Goal: Find specific page/section: Find specific page/section

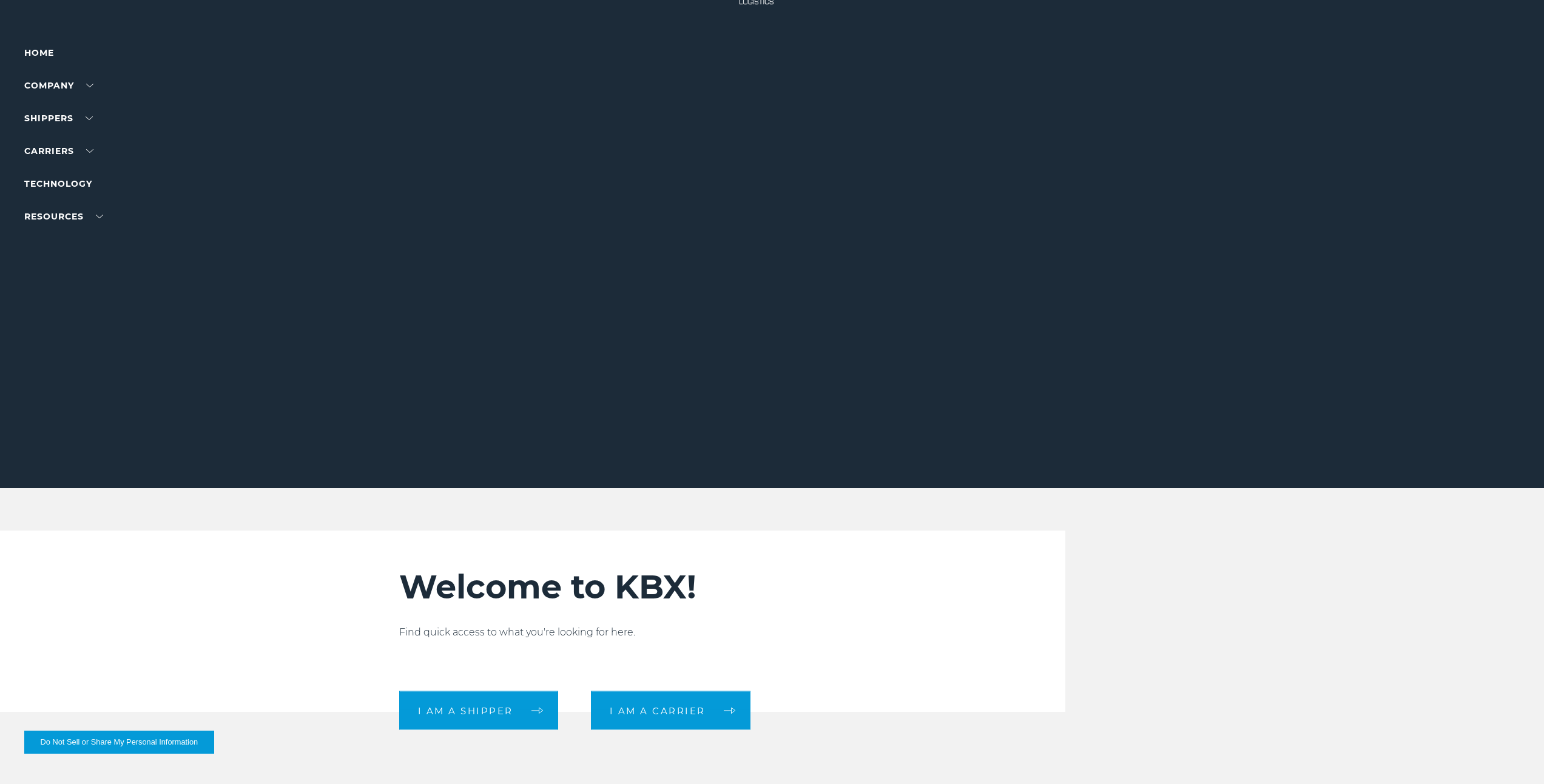
scroll to position [122, 0]
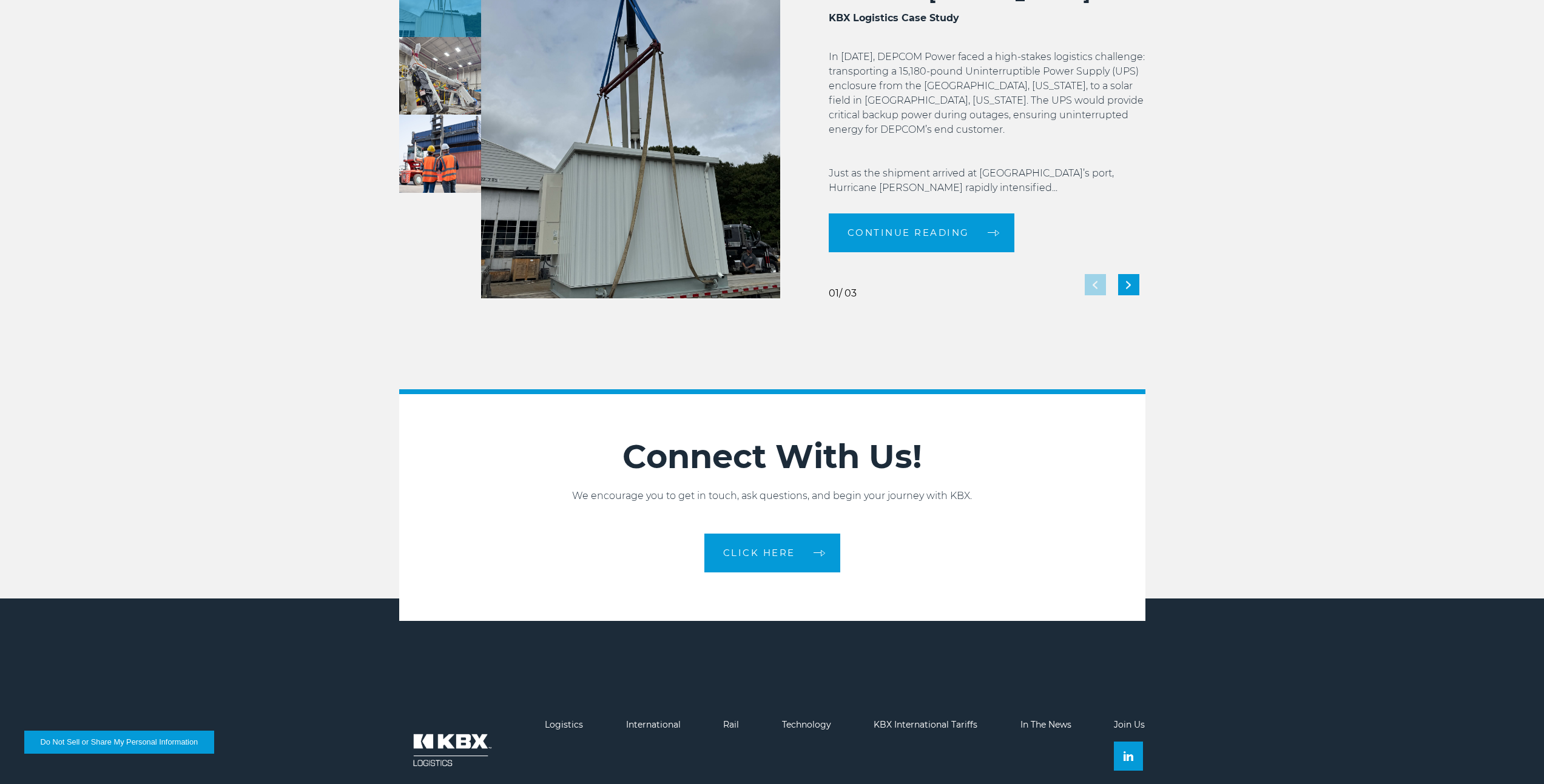
scroll to position [2638, 0]
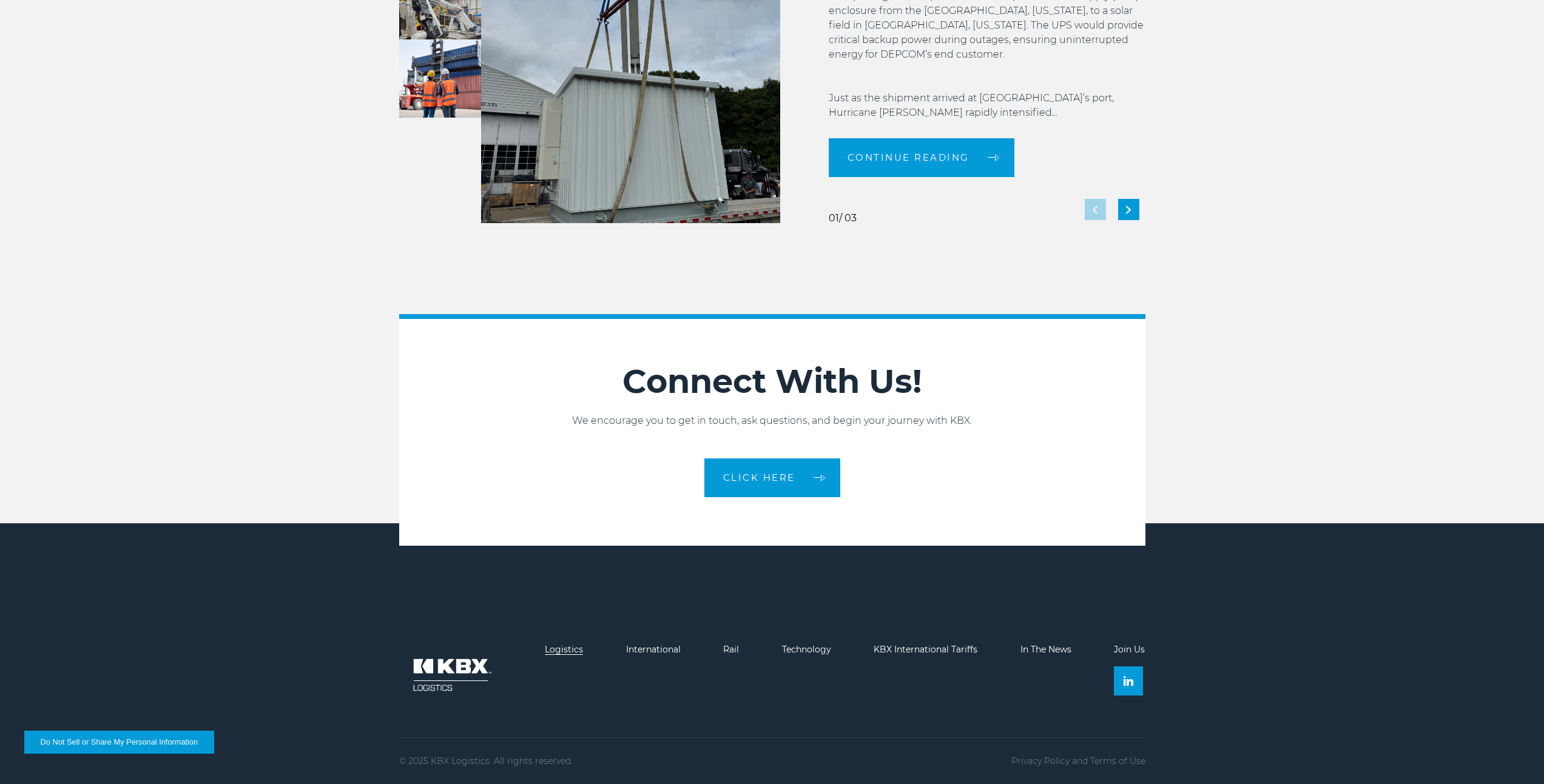
click at [565, 647] on link "Logistics" at bounding box center [563, 649] width 38 height 11
